Goal: Information Seeking & Learning: Learn about a topic

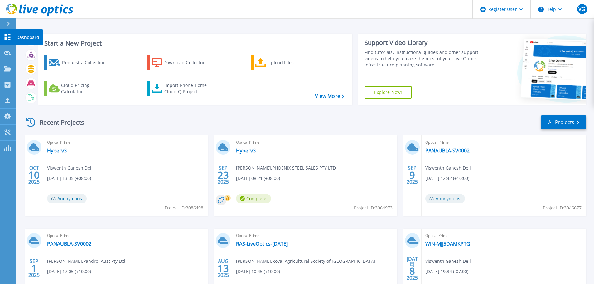
click at [6, 37] on icon at bounding box center [8, 37] width 6 height 6
click at [555, 120] on link "All Projects" at bounding box center [563, 122] width 45 height 14
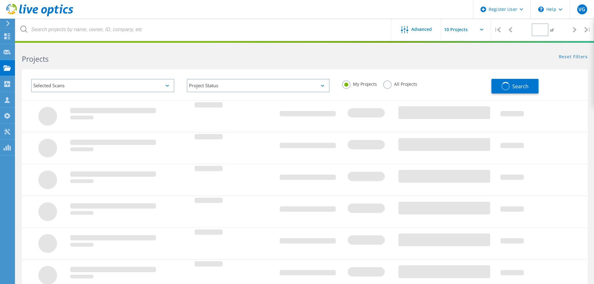
type input "1"
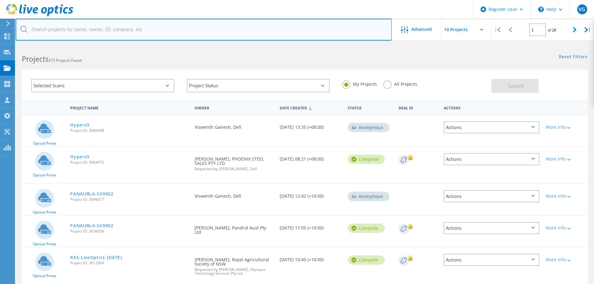
click at [119, 31] on input "text" at bounding box center [204, 30] width 376 height 22
paste input "priyanka.hemanth@isuzu.net.au"
type input "priyanka.hemanth@isuzu.net.au"
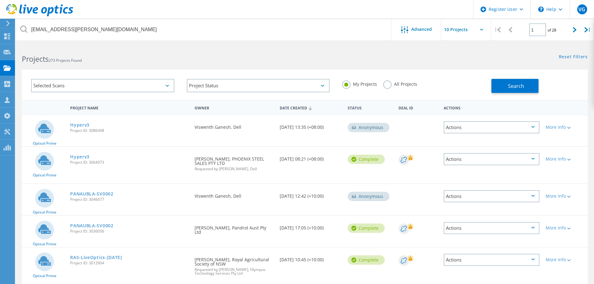
click at [385, 85] on label "All Projects" at bounding box center [400, 83] width 34 height 6
click at [0, 0] on input "All Projects" at bounding box center [0, 0] width 0 height 0
click at [507, 85] on button "Search" at bounding box center [515, 86] width 47 height 14
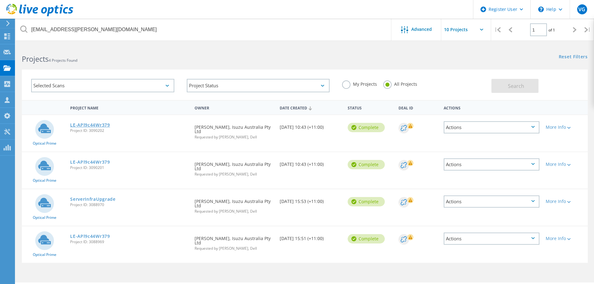
click at [85, 124] on link "LE-APl9c44Wr379" at bounding box center [90, 125] width 40 height 4
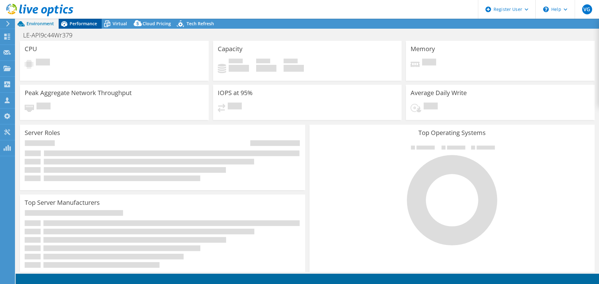
select select "USD"
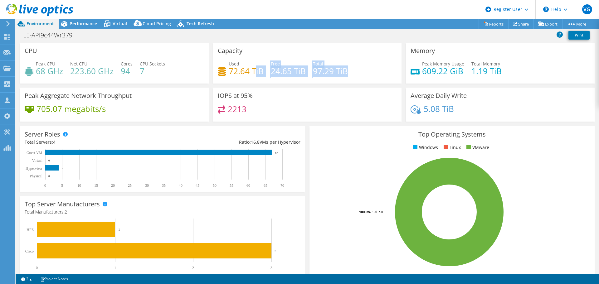
drag, startPoint x: 254, startPoint y: 72, endPoint x: 344, endPoint y: 73, distance: 89.5
click at [344, 73] on div "Used 72.64 TiB Free 24.65 TiB Total 97.29 TiB" at bounding box center [307, 71] width 179 height 20
click at [364, 76] on div "Used 72.64 TiB Free 24.65 TiB Total 97.29 TiB" at bounding box center [307, 71] width 179 height 20
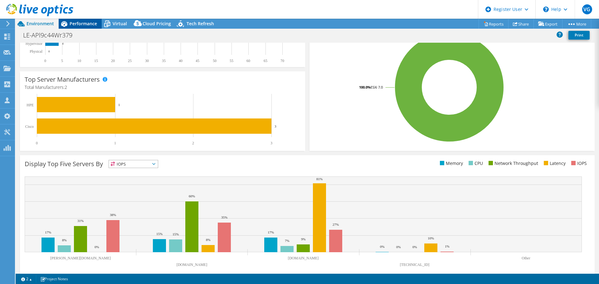
click at [79, 26] on span "Performance" at bounding box center [83, 24] width 27 height 6
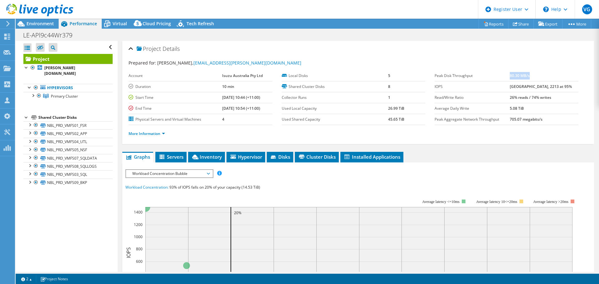
drag, startPoint x: 516, startPoint y: 77, endPoint x: 539, endPoint y: 75, distance: 22.5
click at [539, 75] on td "80.30 MB/s" at bounding box center [544, 75] width 69 height 11
drag, startPoint x: 524, startPoint y: 88, endPoint x: 573, endPoint y: 88, distance: 49.3
click at [573, 88] on td "3555 at Peak, 2213 at 95%" at bounding box center [544, 86] width 69 height 11
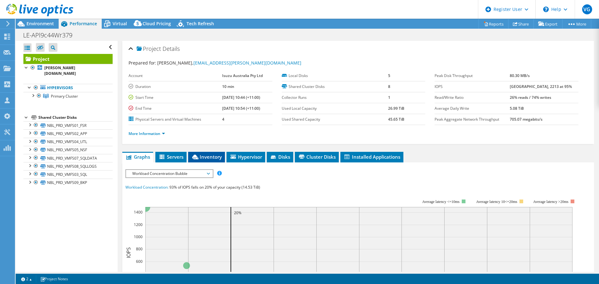
click at [206, 158] on span "Inventory" at bounding box center [206, 157] width 31 height 6
